Goal: Check status: Check status

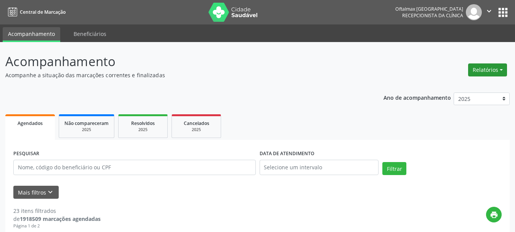
click at [480, 66] on button "Relatórios" at bounding box center [488, 69] width 39 height 13
click at [438, 89] on link "Agendamentos" at bounding box center [467, 86] width 82 height 11
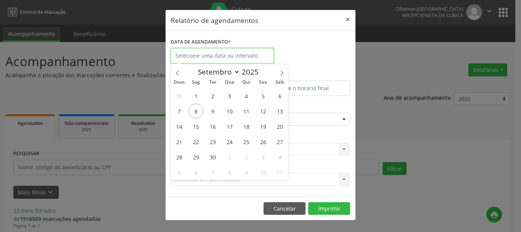
click at [243, 50] on input "text" at bounding box center [222, 55] width 103 height 15
click at [234, 111] on span "10" at bounding box center [229, 110] width 15 height 15
type input "[DATE]"
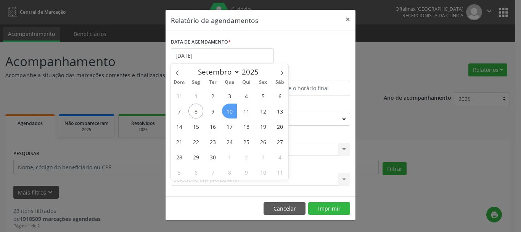
click at [234, 111] on span "10" at bounding box center [229, 110] width 15 height 15
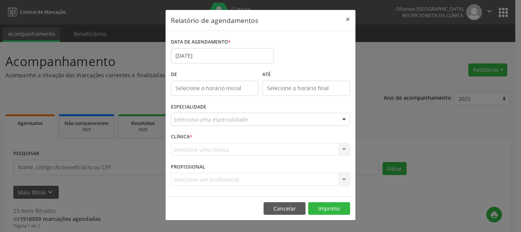
click at [234, 111] on div "ESPECIALIDADE Seleciona uma especialidade Todas as especialidades Alergologia A…" at bounding box center [260, 116] width 183 height 30
click at [236, 94] on input "12:00" at bounding box center [215, 88] width 88 height 15
click at [229, 99] on span ":" at bounding box center [230, 104] width 2 height 15
click at [226, 99] on span at bounding box center [225, 101] width 5 height 8
type input "13:00"
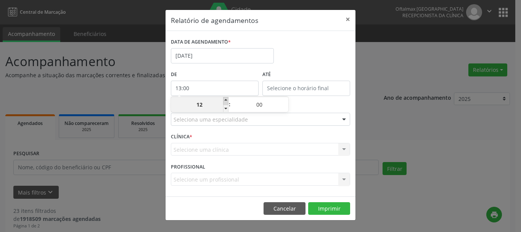
type input "13"
click at [226, 99] on span at bounding box center [225, 101] width 5 height 8
type input "14:00"
type input "14"
click at [226, 99] on span at bounding box center [225, 101] width 5 height 8
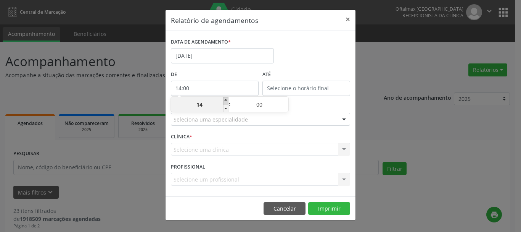
type input "15:00"
type input "15"
click at [226, 99] on span at bounding box center [225, 101] width 5 height 8
type input "16:00"
type input "16"
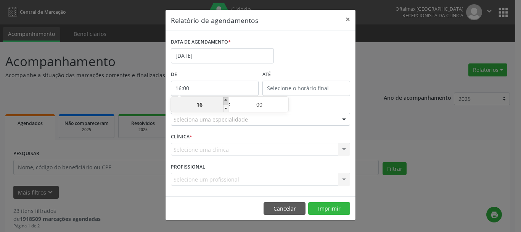
click at [226, 99] on span at bounding box center [225, 101] width 5 height 8
type input "17:00"
type input "17"
click at [226, 99] on span at bounding box center [225, 101] width 5 height 8
type input "18:00"
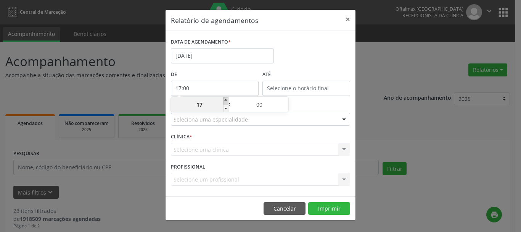
type input "18"
click at [226, 99] on span at bounding box center [225, 101] width 5 height 8
type input "19:00"
type input "19"
click at [226, 99] on span at bounding box center [225, 101] width 5 height 8
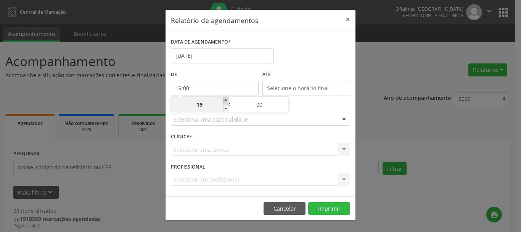
type input "20:00"
type input "20"
click at [226, 99] on span at bounding box center [225, 101] width 5 height 8
type input "21:00"
type input "21"
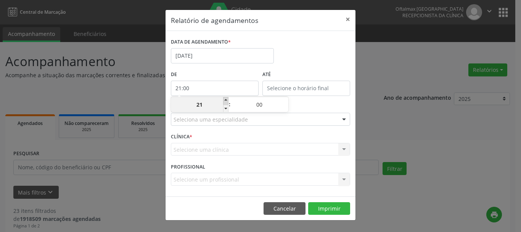
click at [226, 99] on span at bounding box center [225, 101] width 5 height 8
type input "22:00"
type input "22"
click at [226, 99] on span at bounding box center [225, 101] width 5 height 8
type input "23:00"
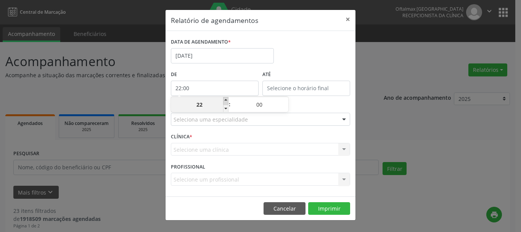
type input "23"
click at [226, 99] on span at bounding box center [225, 101] width 5 height 8
type input "00:00"
type input "00"
click at [226, 99] on span at bounding box center [225, 101] width 5 height 8
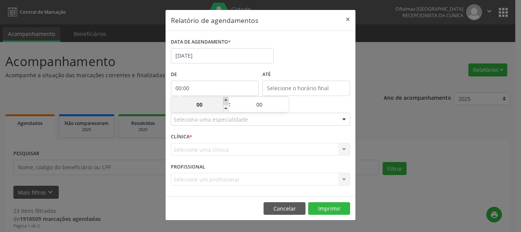
type input "01:00"
type input "01"
click at [225, 105] on span at bounding box center [225, 109] width 5 height 8
type input "00:00"
type input "00"
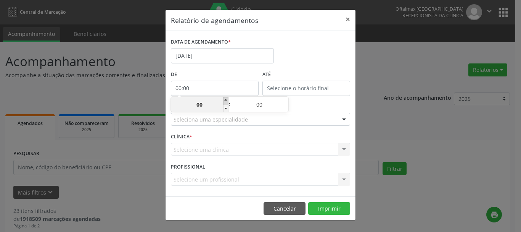
click at [225, 99] on span at bounding box center [225, 101] width 5 height 8
type input "01:00"
type input "01"
click at [225, 99] on span at bounding box center [225, 101] width 5 height 8
type input "02:00"
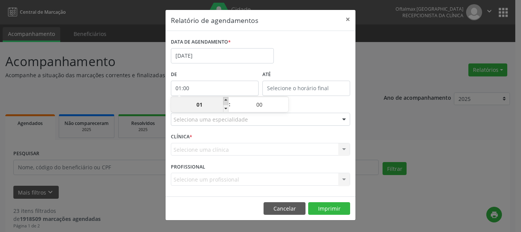
type input "02"
click at [225, 99] on span at bounding box center [225, 101] width 5 height 8
type input "03:00"
type input "03"
click at [225, 99] on span at bounding box center [225, 101] width 5 height 8
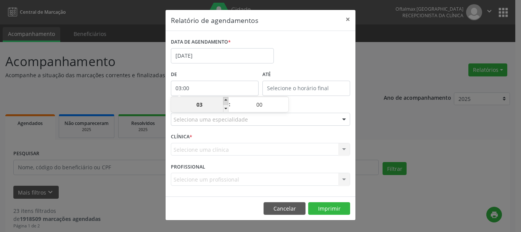
type input "04:00"
type input "04"
click at [225, 99] on span at bounding box center [225, 101] width 5 height 8
type input "05:00"
type input "05"
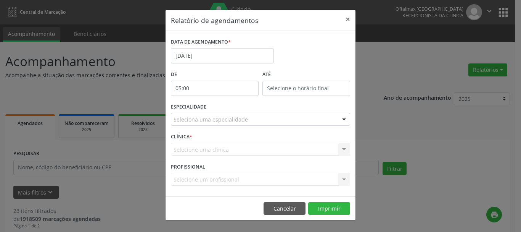
click at [307, 107] on div "ESPECIALIDADE Seleciona uma especialidade Todas as especialidades Alergologia A…" at bounding box center [260, 116] width 183 height 30
click at [287, 87] on input "12:00" at bounding box center [307, 88] width 88 height 15
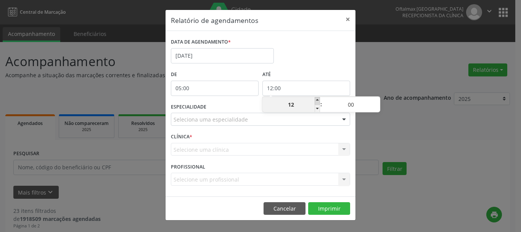
click at [317, 99] on span at bounding box center [317, 101] width 5 height 8
type input "13:00"
type input "13"
click at [317, 99] on span at bounding box center [317, 101] width 5 height 8
type input "14:00"
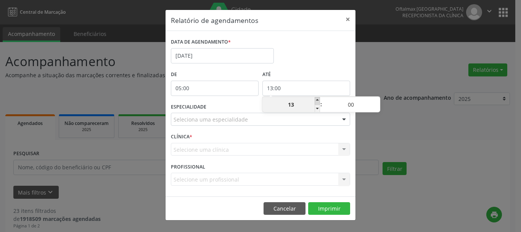
type input "14"
click at [317, 99] on span at bounding box center [317, 101] width 5 height 8
type input "15:00"
type input "15"
click at [317, 99] on span at bounding box center [317, 101] width 5 height 8
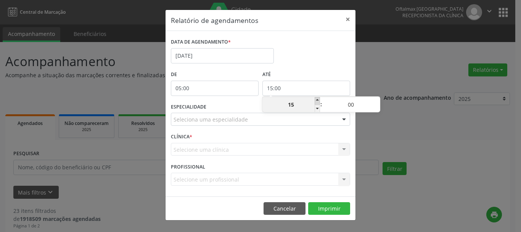
type input "16:00"
type input "16"
click at [317, 99] on span at bounding box center [317, 101] width 5 height 8
type input "17:00"
type input "17"
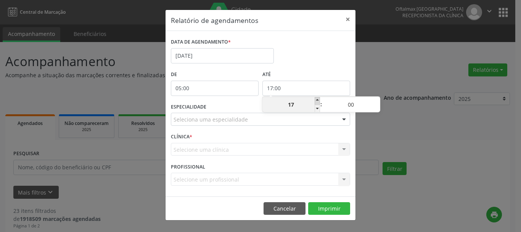
click at [317, 99] on span at bounding box center [317, 101] width 5 height 8
type input "18:00"
type input "18"
click at [317, 99] on span at bounding box center [317, 101] width 5 height 8
type input "19:00"
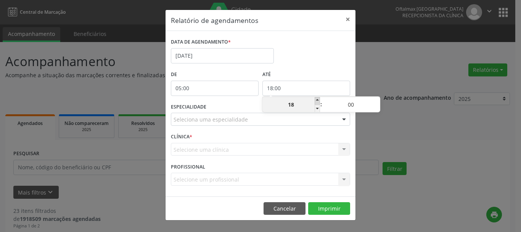
type input "19"
click at [317, 99] on span at bounding box center [317, 101] width 5 height 8
type input "20:00"
type input "20"
click at [317, 99] on span at bounding box center [317, 101] width 5 height 8
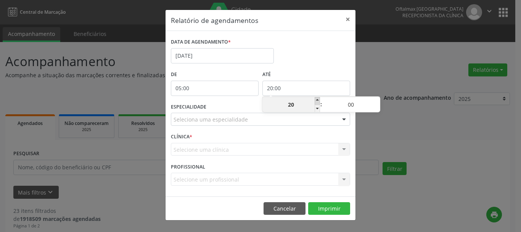
type input "21:00"
type input "21"
click at [317, 99] on span at bounding box center [317, 101] width 5 height 8
type input "22:00"
type input "22"
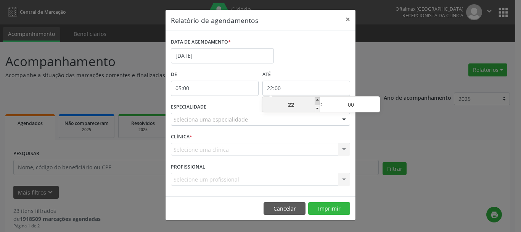
click at [317, 99] on span at bounding box center [317, 101] width 5 height 8
type input "23:00"
type input "23"
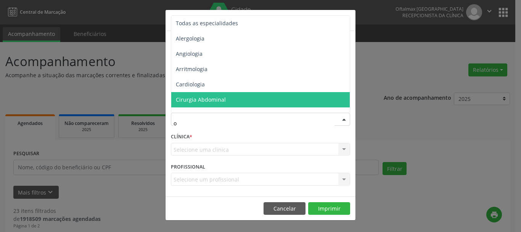
type input "of"
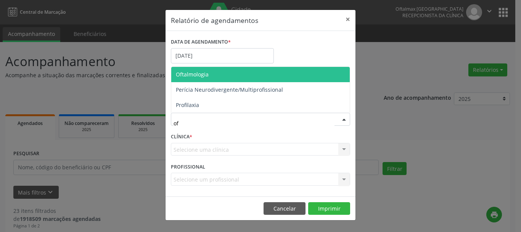
click at [203, 75] on span "Oftalmologia" at bounding box center [192, 74] width 33 height 7
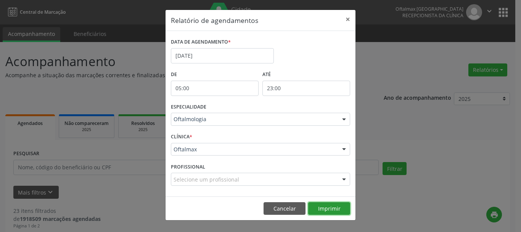
click at [324, 206] on button "Imprimir" at bounding box center [329, 208] width 42 height 13
click at [348, 18] on button "×" at bounding box center [347, 19] width 15 height 19
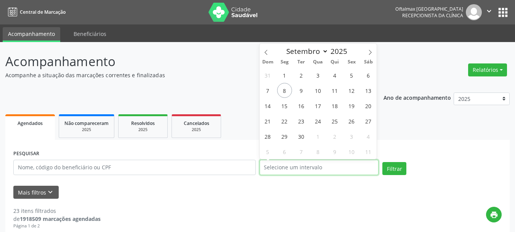
click at [311, 164] on input "text" at bounding box center [319, 166] width 119 height 15
click at [319, 92] on span "10" at bounding box center [318, 90] width 15 height 15
type input "[DATE]"
click at [319, 92] on span "10" at bounding box center [318, 90] width 15 height 15
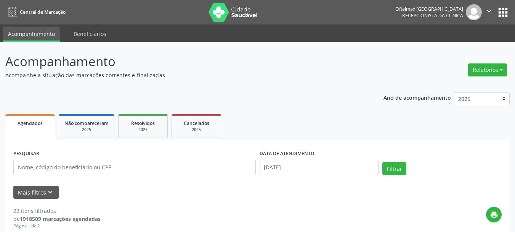
click at [398, 170] on button "Filtrar" at bounding box center [395, 168] width 24 height 13
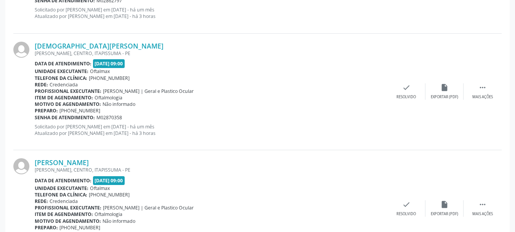
scroll to position [121, 0]
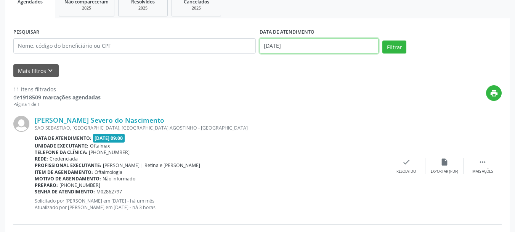
click at [317, 41] on input "[DATE]" at bounding box center [319, 45] width 119 height 15
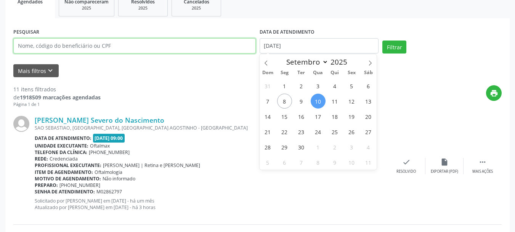
click at [205, 50] on input "text" at bounding box center [134, 45] width 243 height 15
select select "8"
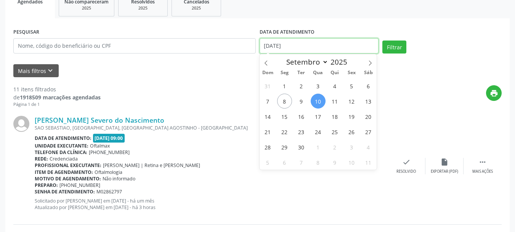
click at [293, 46] on input "[DATE]" at bounding box center [319, 45] width 119 height 15
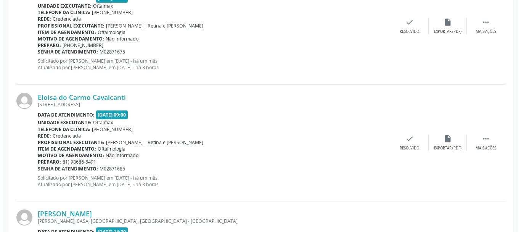
scroll to position [846, 0]
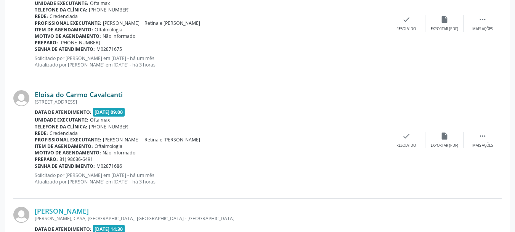
click at [97, 92] on link "Eloisa do Carmo Cavalcanti" at bounding box center [79, 94] width 88 height 8
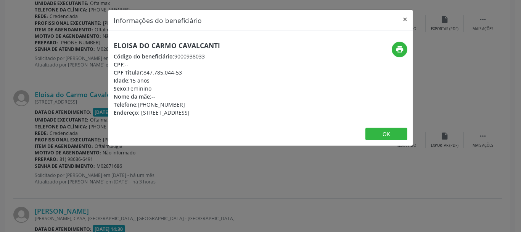
drag, startPoint x: 145, startPoint y: 71, endPoint x: 198, endPoint y: 71, distance: 53.0
click at [198, 71] on div "CPF Titular: 847.785.044-53" at bounding box center [167, 72] width 106 height 8
copy div "847.785.044-53"
click at [201, 84] on div "Idade: 15 anos" at bounding box center [167, 80] width 106 height 8
drag, startPoint x: 145, startPoint y: 74, endPoint x: 186, endPoint y: 71, distance: 40.9
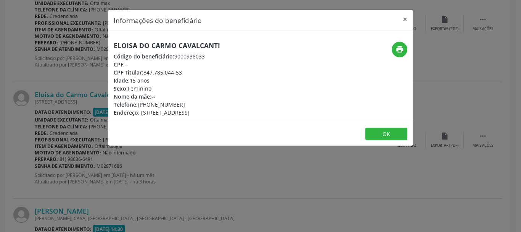
click at [186, 71] on div "CPF Titular: 847.785.044-53" at bounding box center [167, 72] width 106 height 8
copy div "847.785.044-53"
